Goal: Transaction & Acquisition: Book appointment/travel/reservation

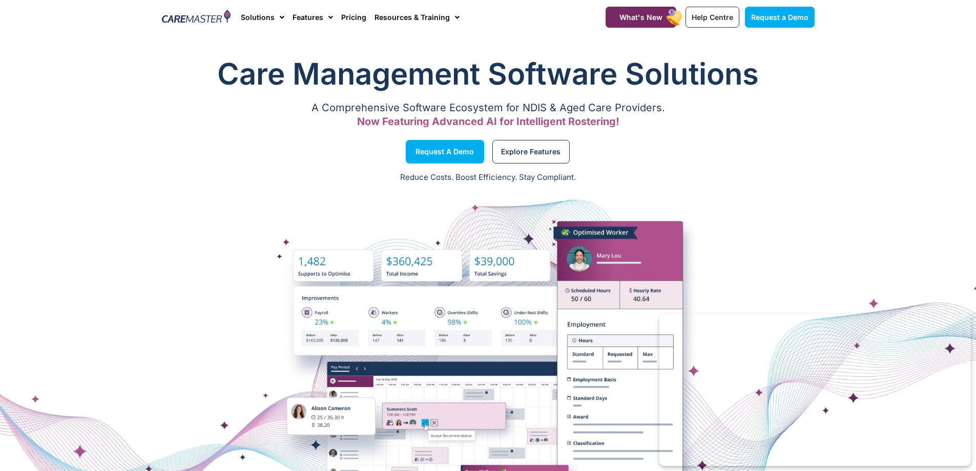
drag, startPoint x: 112, startPoint y: 154, endPoint x: 111, endPoint y: 138, distance: 16.4
click at [112, 154] on section "Request a Demo Explore Features" at bounding box center [488, 151] width 976 height 39
